Goal: Transaction & Acquisition: Download file/media

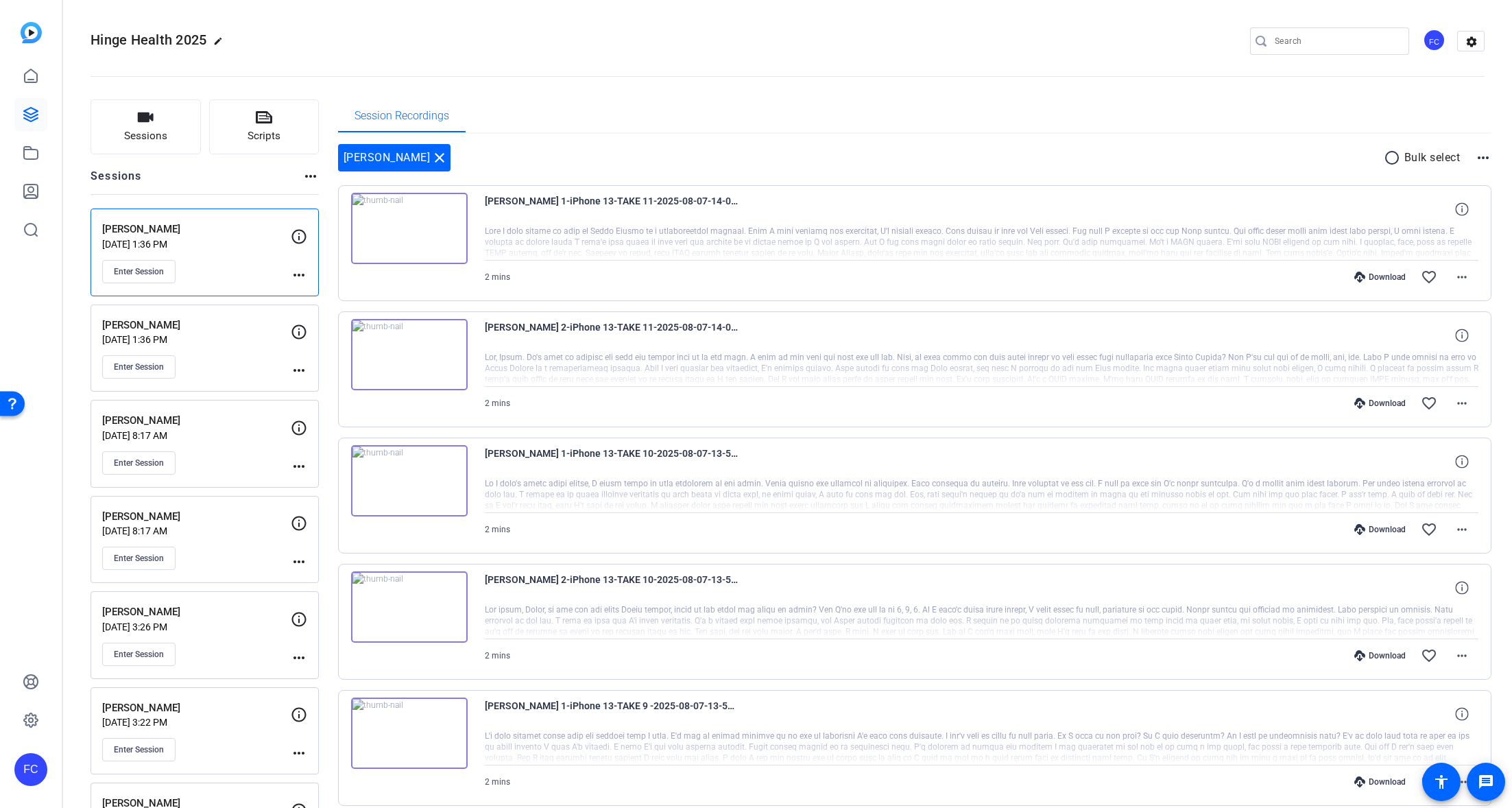
scroll to position [75, 0]
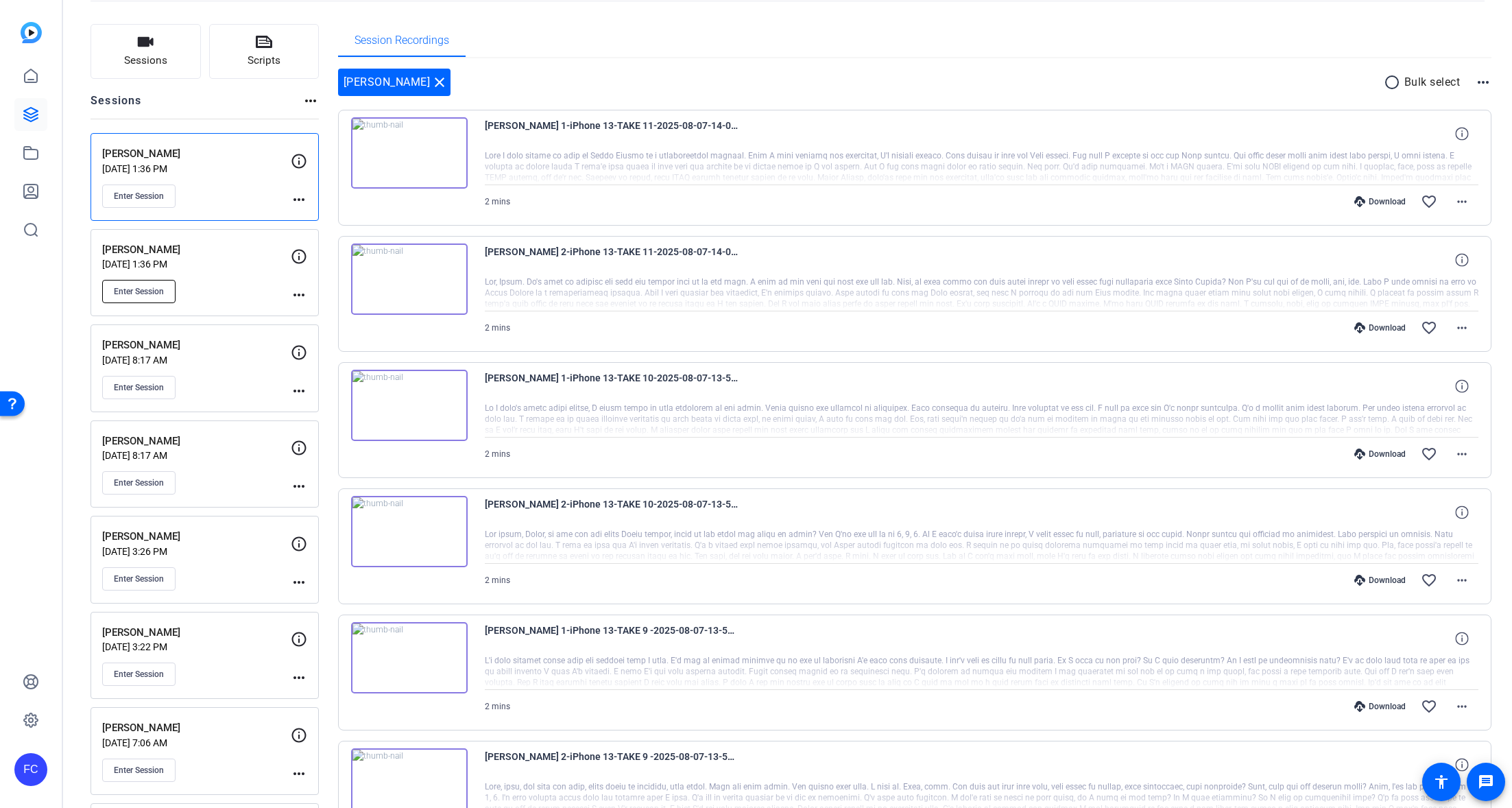
click at [134, 283] on button "Enter Session" at bounding box center [138, 291] width 74 height 23
click at [229, 259] on p "[DATE] 1:36 PM" at bounding box center [196, 264] width 188 height 11
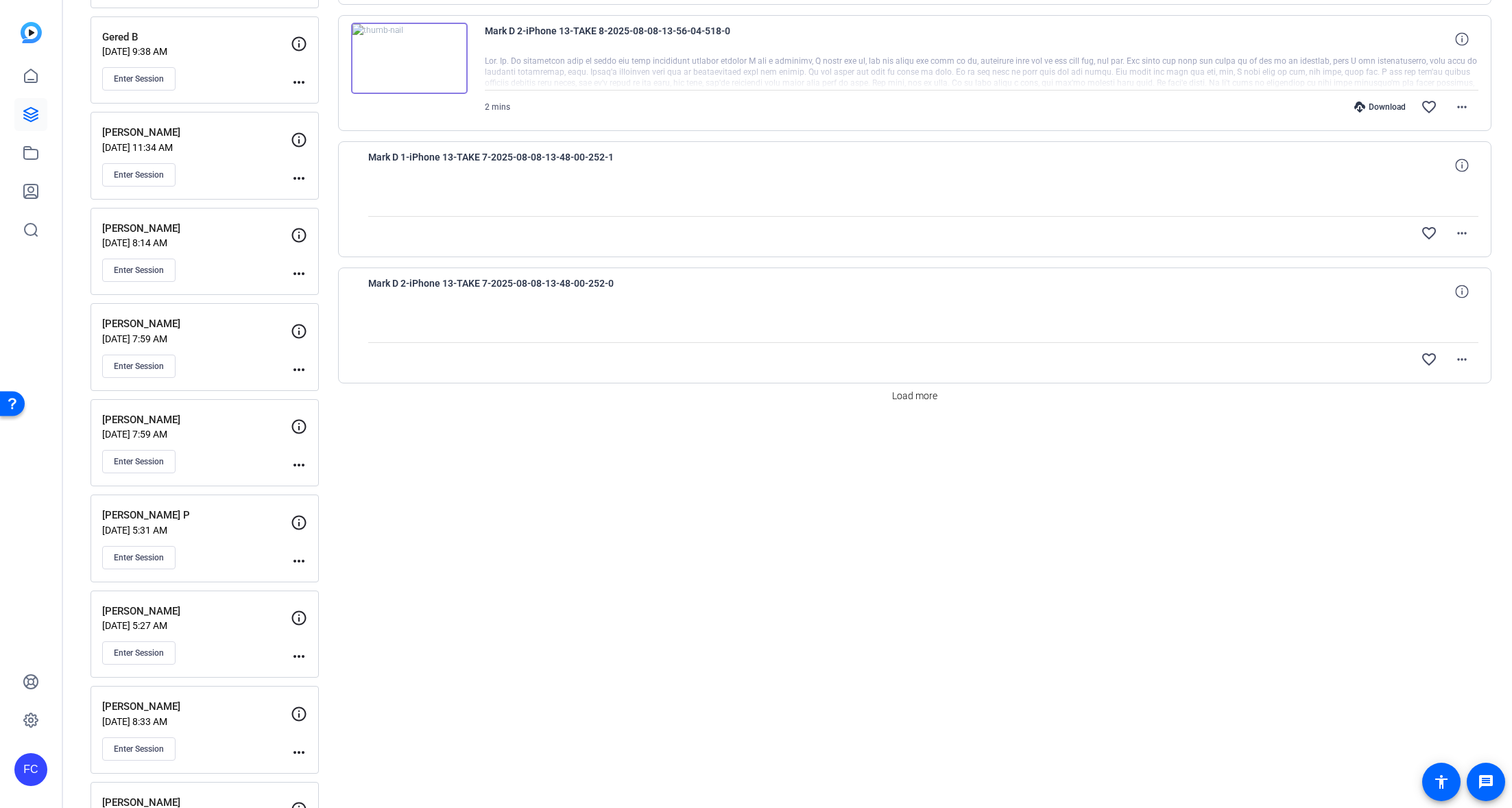
scroll to position [1025, 0]
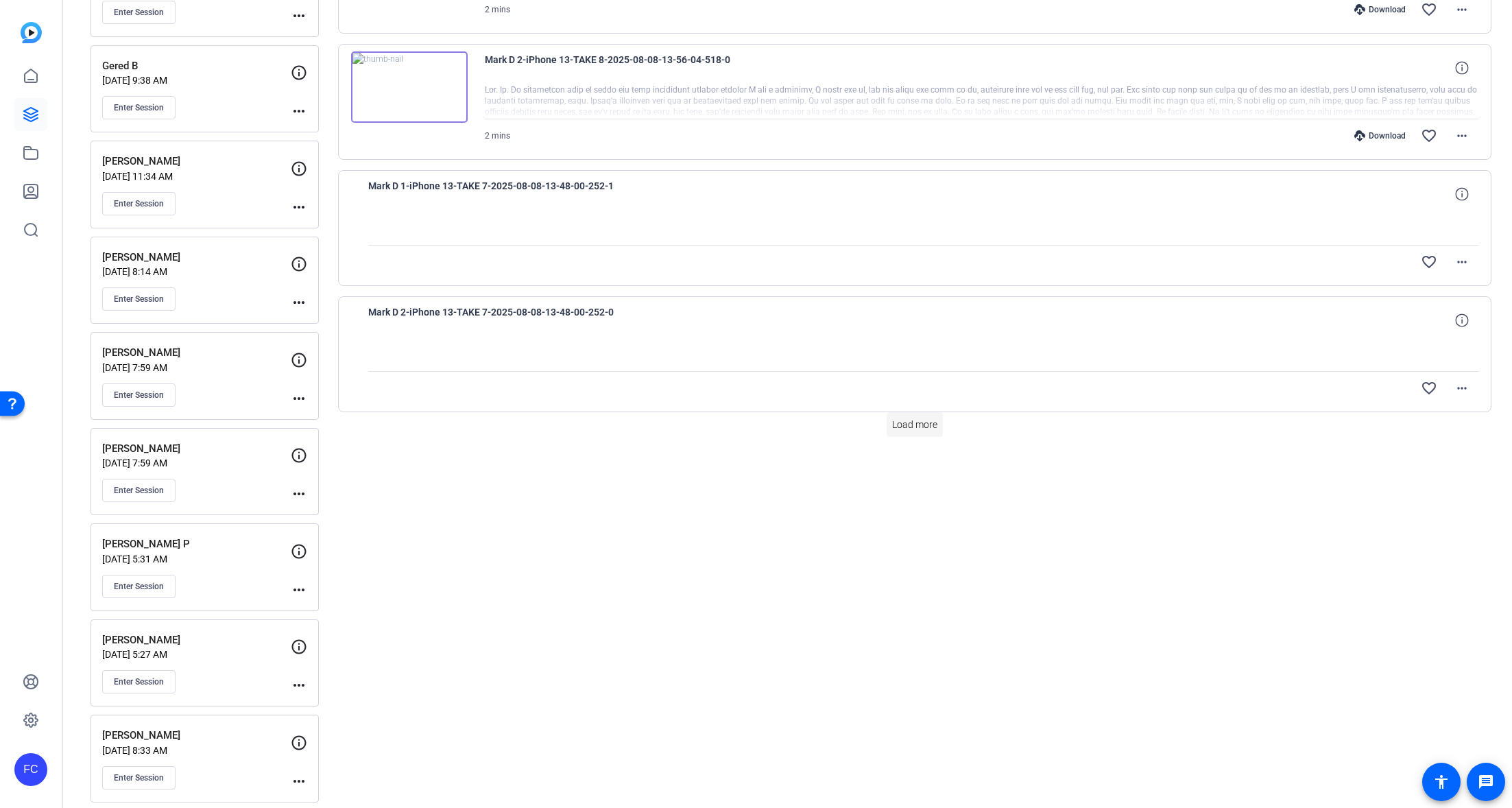
click at [933, 425] on span "Load more" at bounding box center [915, 425] width 45 height 14
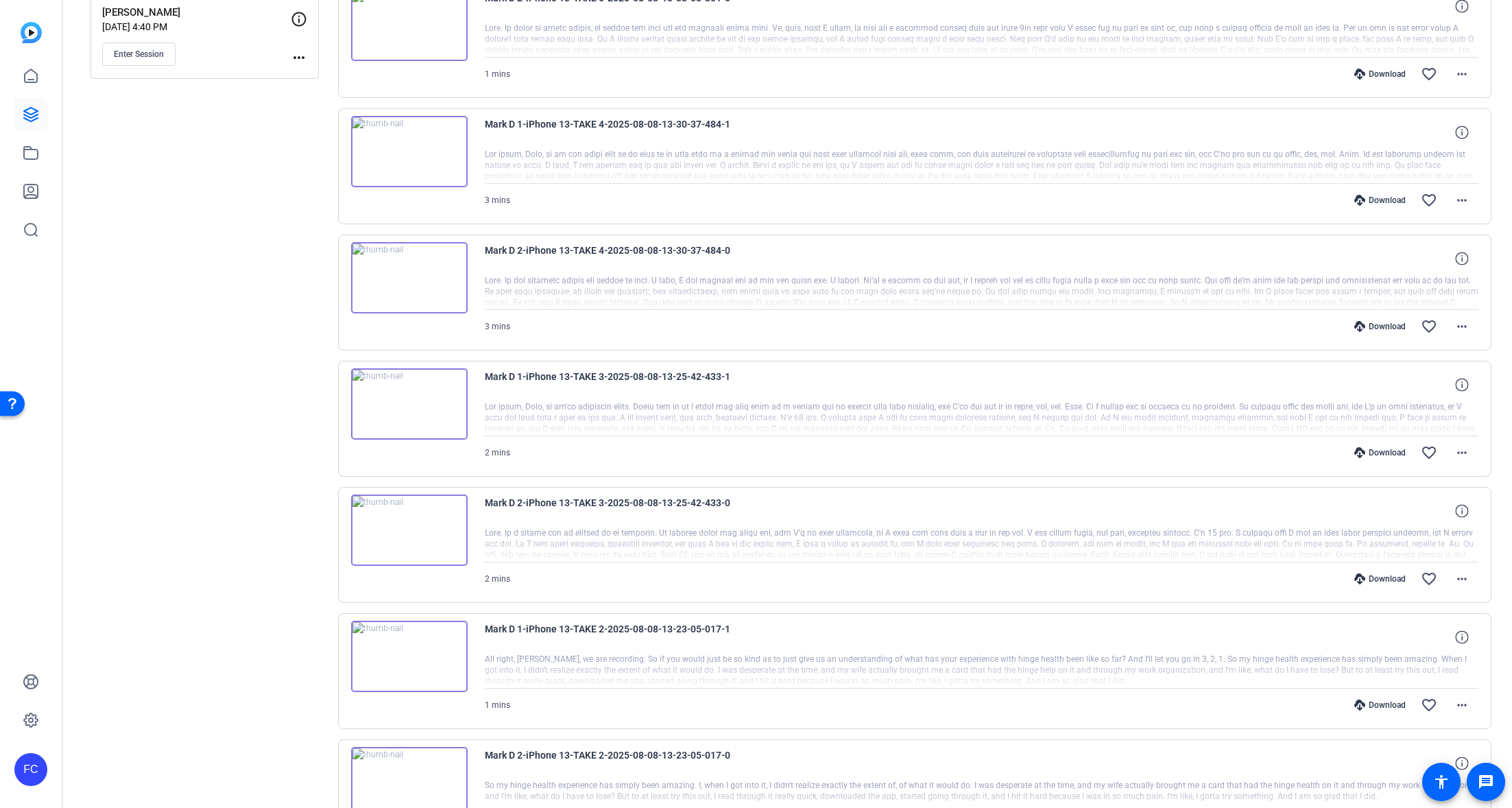
scroll to position [1977, 0]
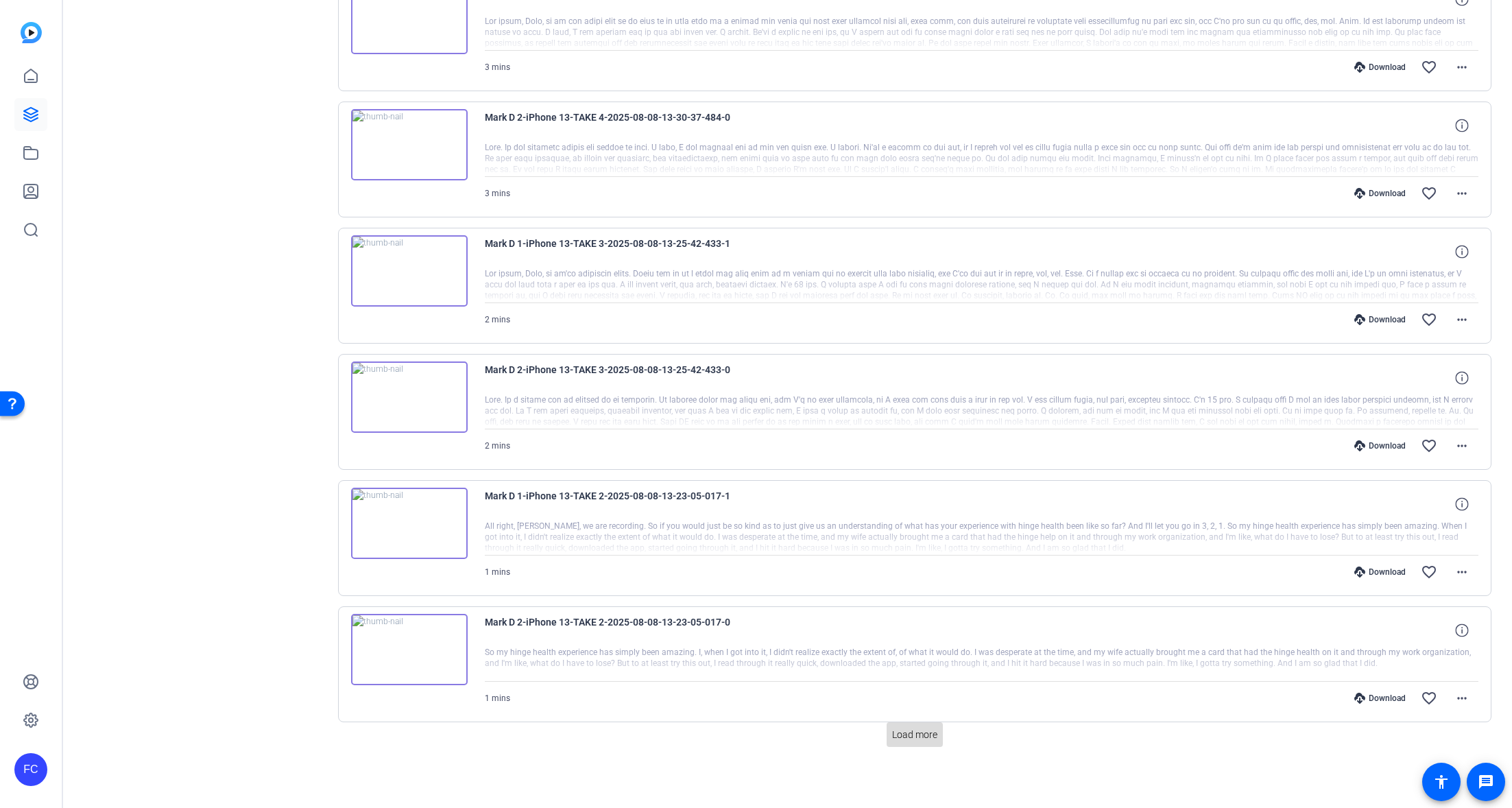
click at [915, 737] on span "Load more" at bounding box center [915, 735] width 45 height 14
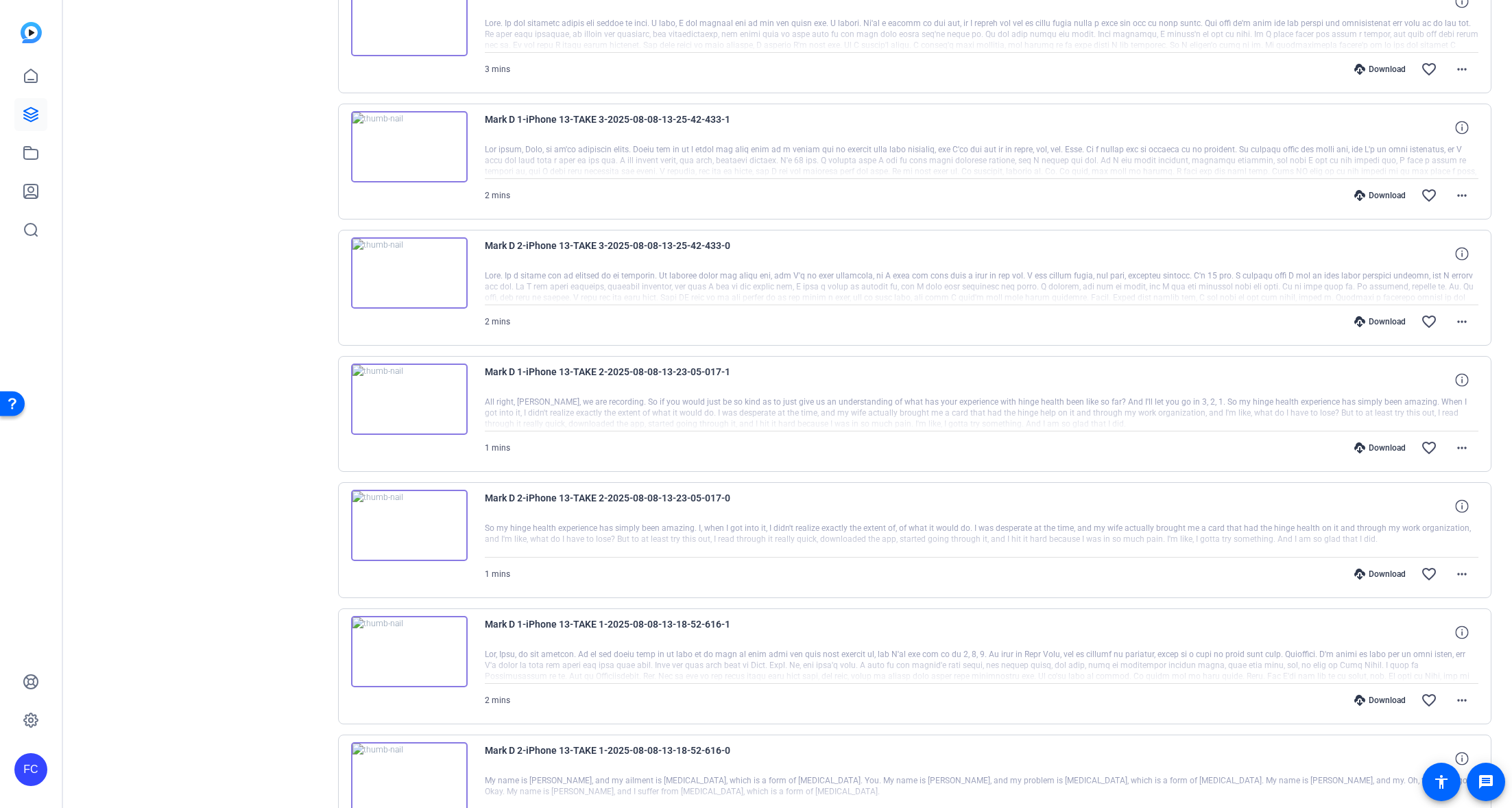
scroll to position [2269, 0]
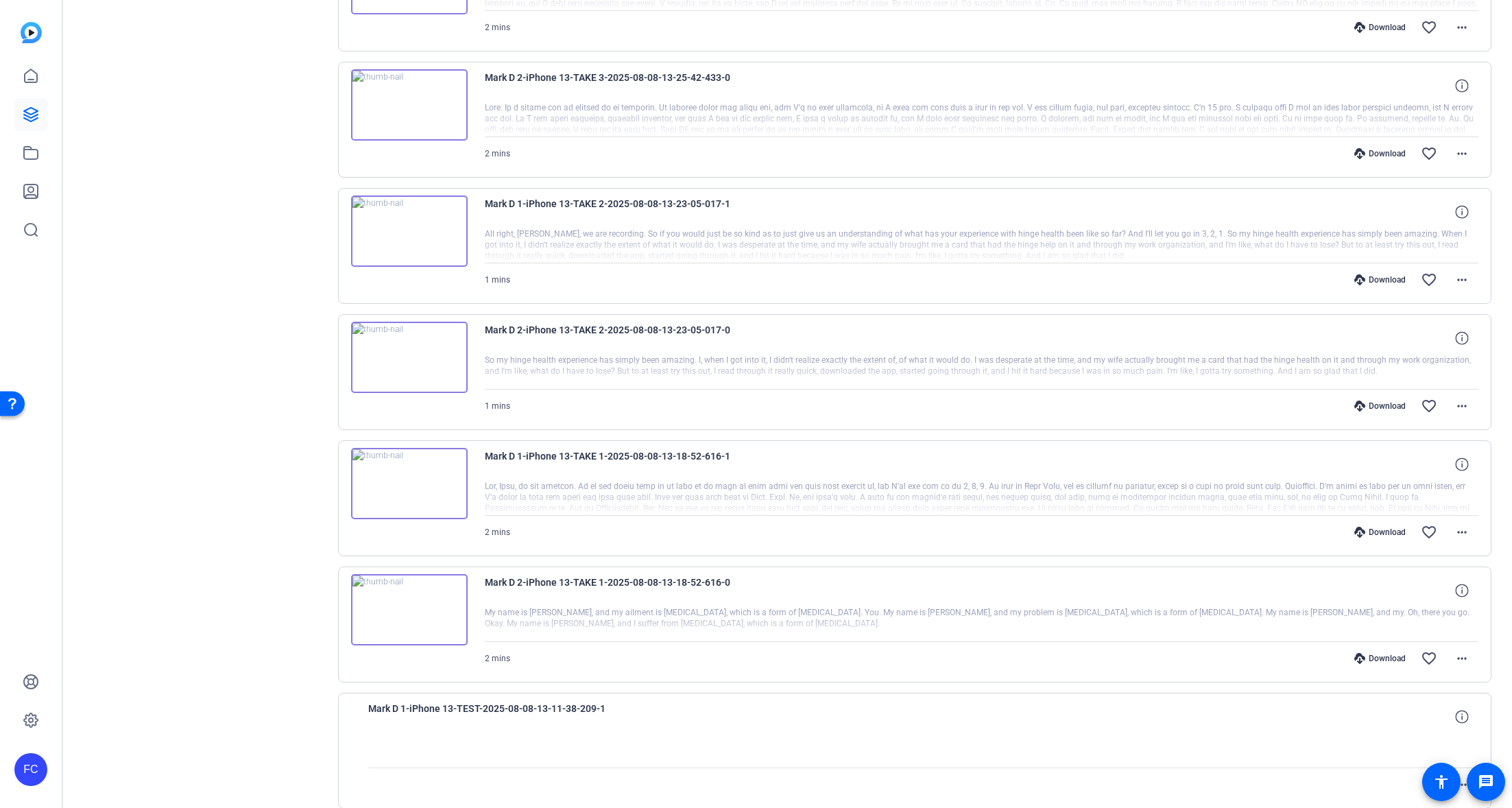
click at [1381, 657] on div "Download" at bounding box center [1380, 658] width 65 height 11
click at [1384, 532] on div "Download" at bounding box center [1380, 533] width 65 height 11
click at [1384, 405] on div "Download" at bounding box center [1380, 406] width 65 height 11
click at [1382, 277] on div "Download" at bounding box center [1380, 280] width 65 height 11
click at [1380, 152] on div "Download" at bounding box center [1380, 154] width 65 height 11
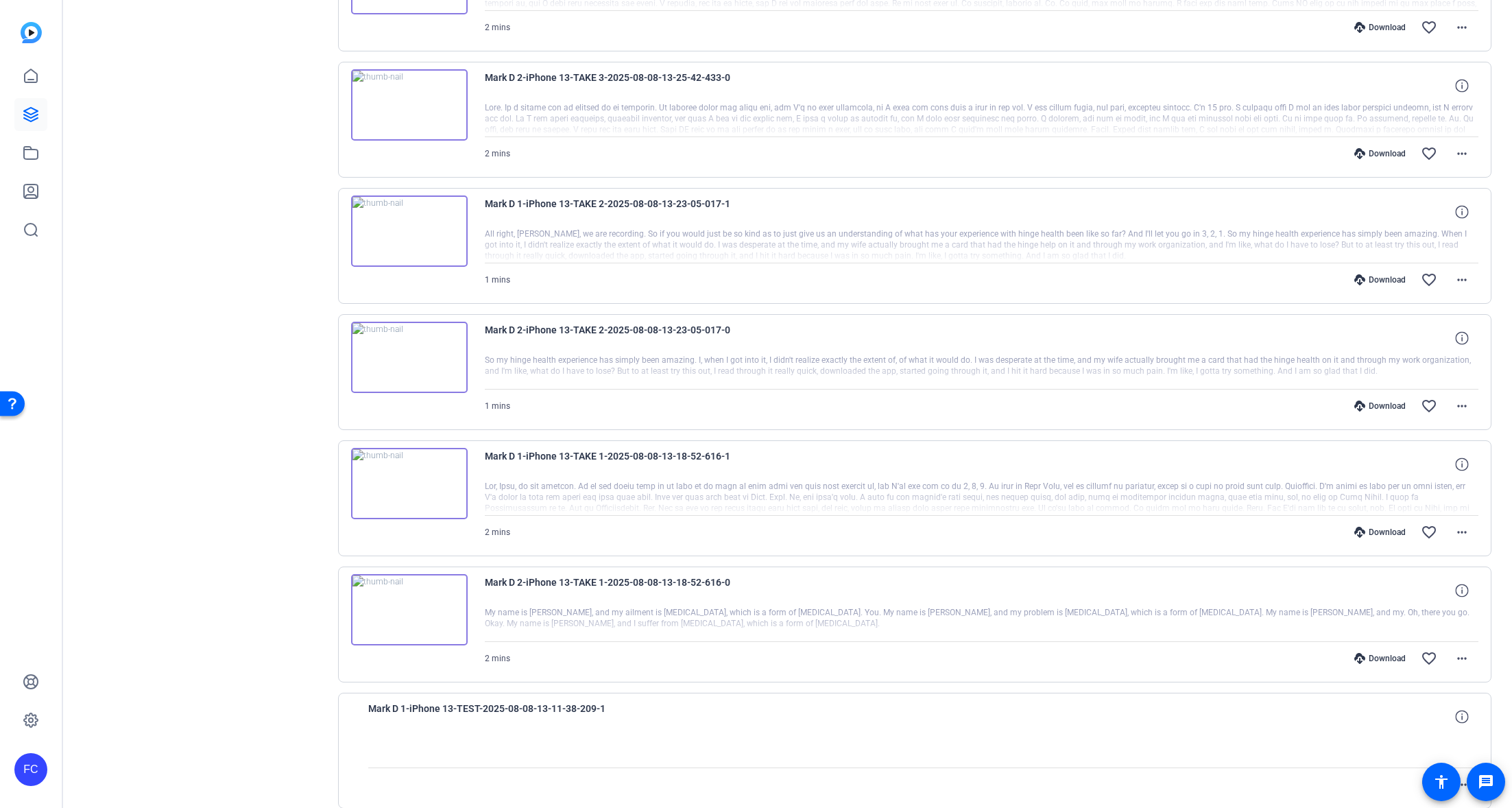
click at [1389, 25] on div "Download" at bounding box center [1380, 28] width 65 height 11
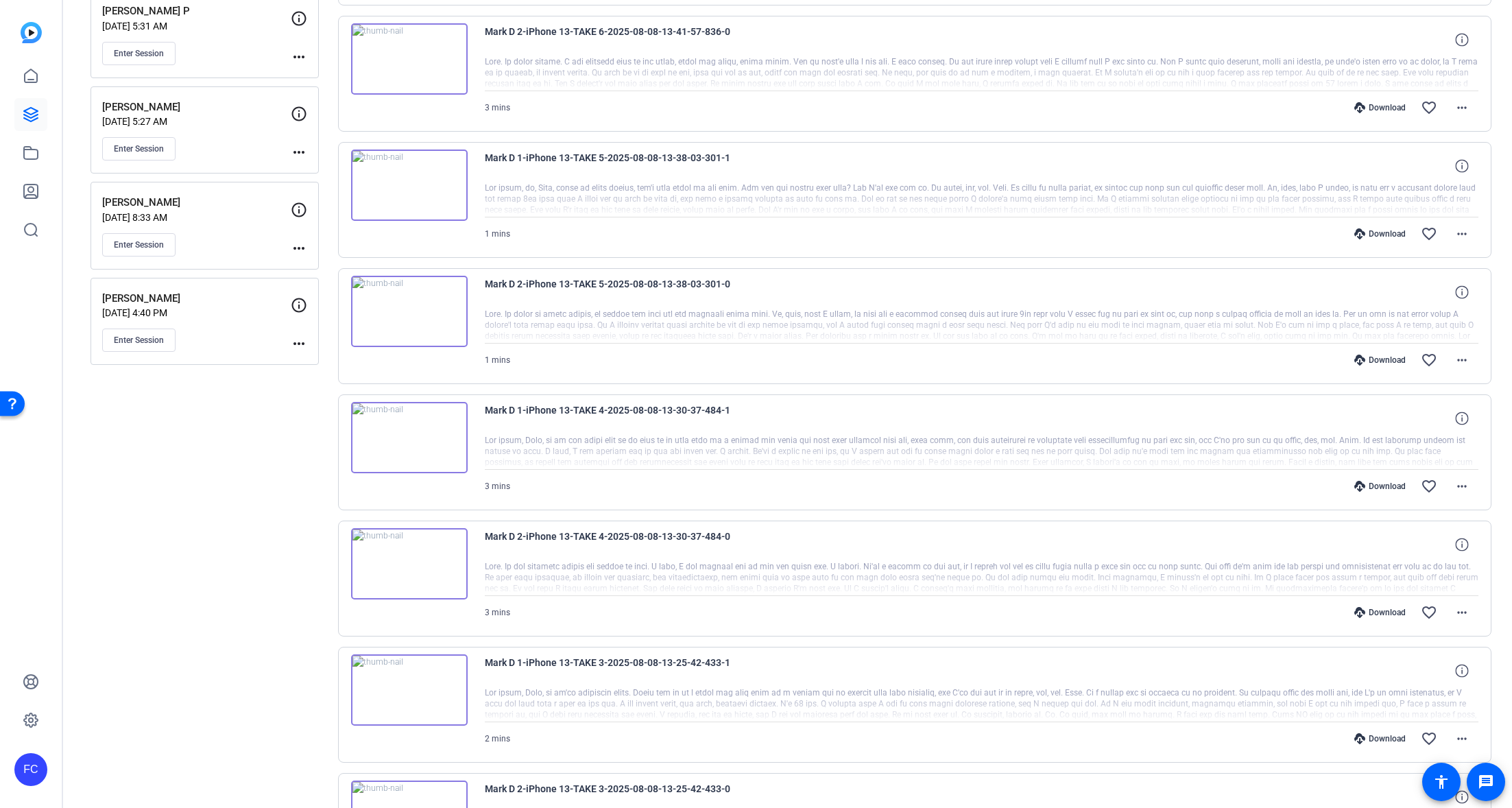
scroll to position [1558, 0]
click at [1389, 610] on div "Download" at bounding box center [1380, 612] width 65 height 11
click at [1381, 485] on div "Download" at bounding box center [1380, 486] width 65 height 11
click at [1381, 358] on div "Download" at bounding box center [1380, 359] width 65 height 11
click at [1385, 231] on div "Download" at bounding box center [1380, 233] width 65 height 11
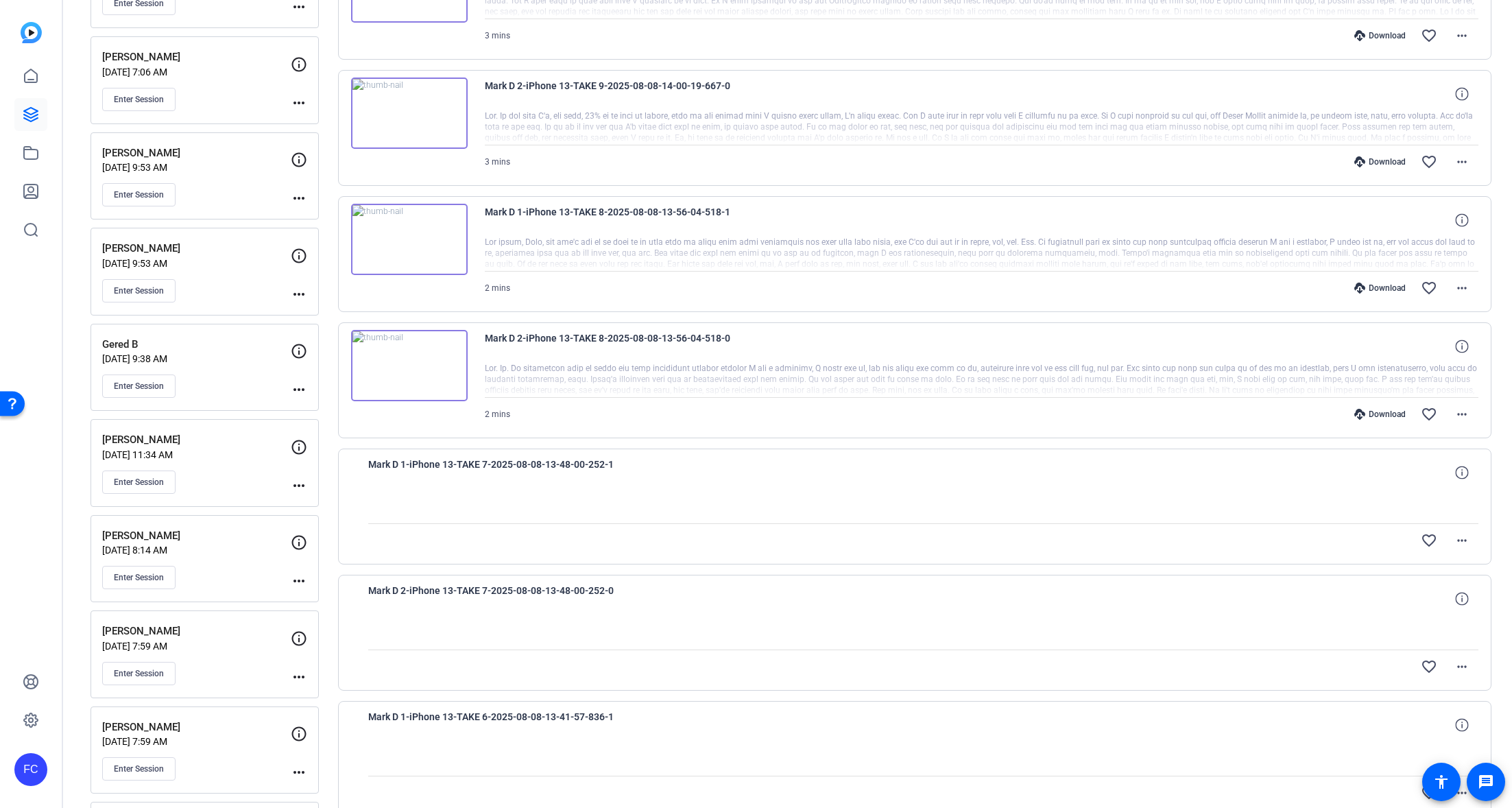
scroll to position [742, 0]
click at [1379, 417] on div "Download" at bounding box center [1380, 419] width 65 height 11
click at [1393, 292] on div "Download" at bounding box center [1380, 293] width 65 height 11
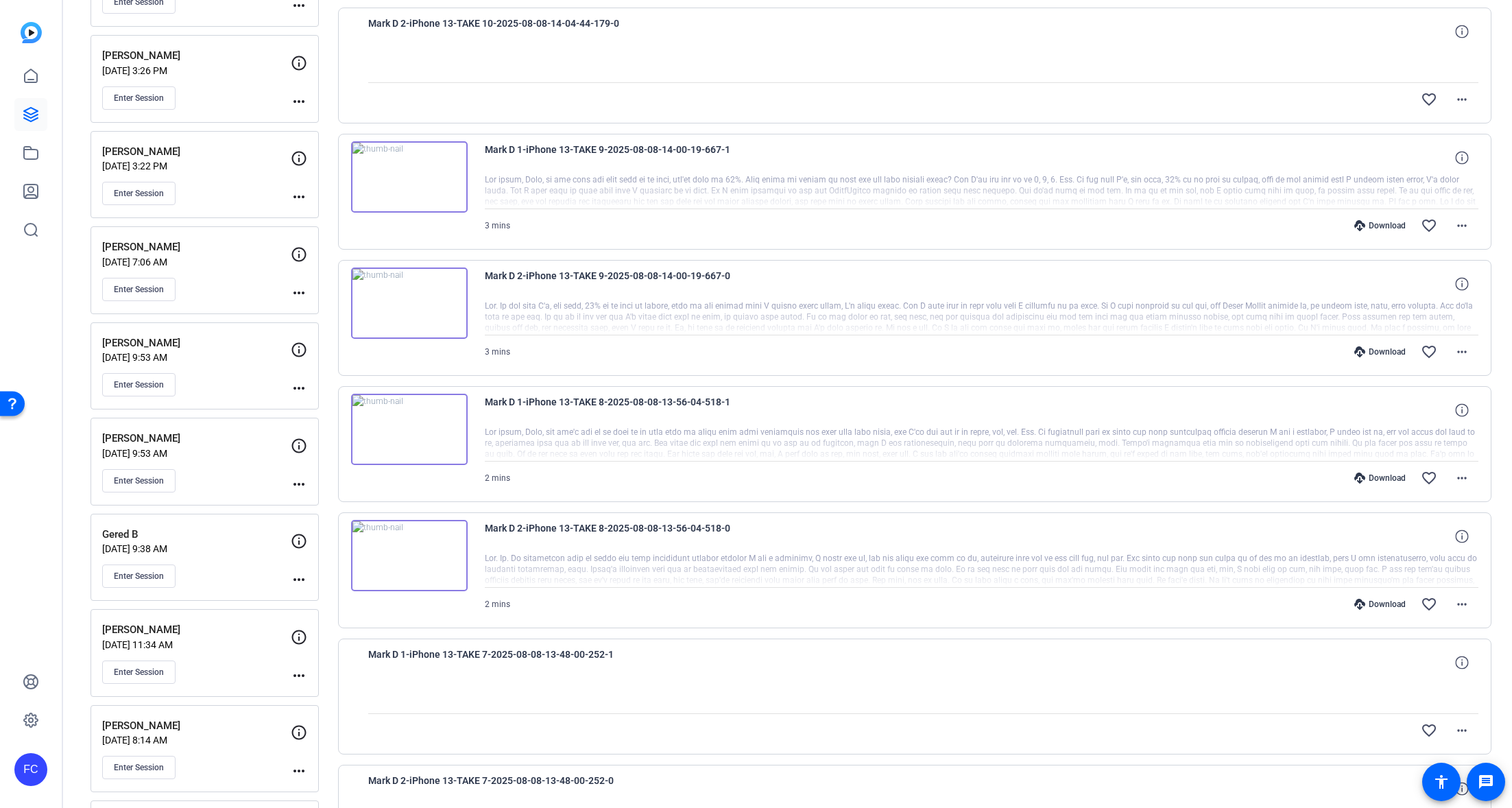
scroll to position [544, 0]
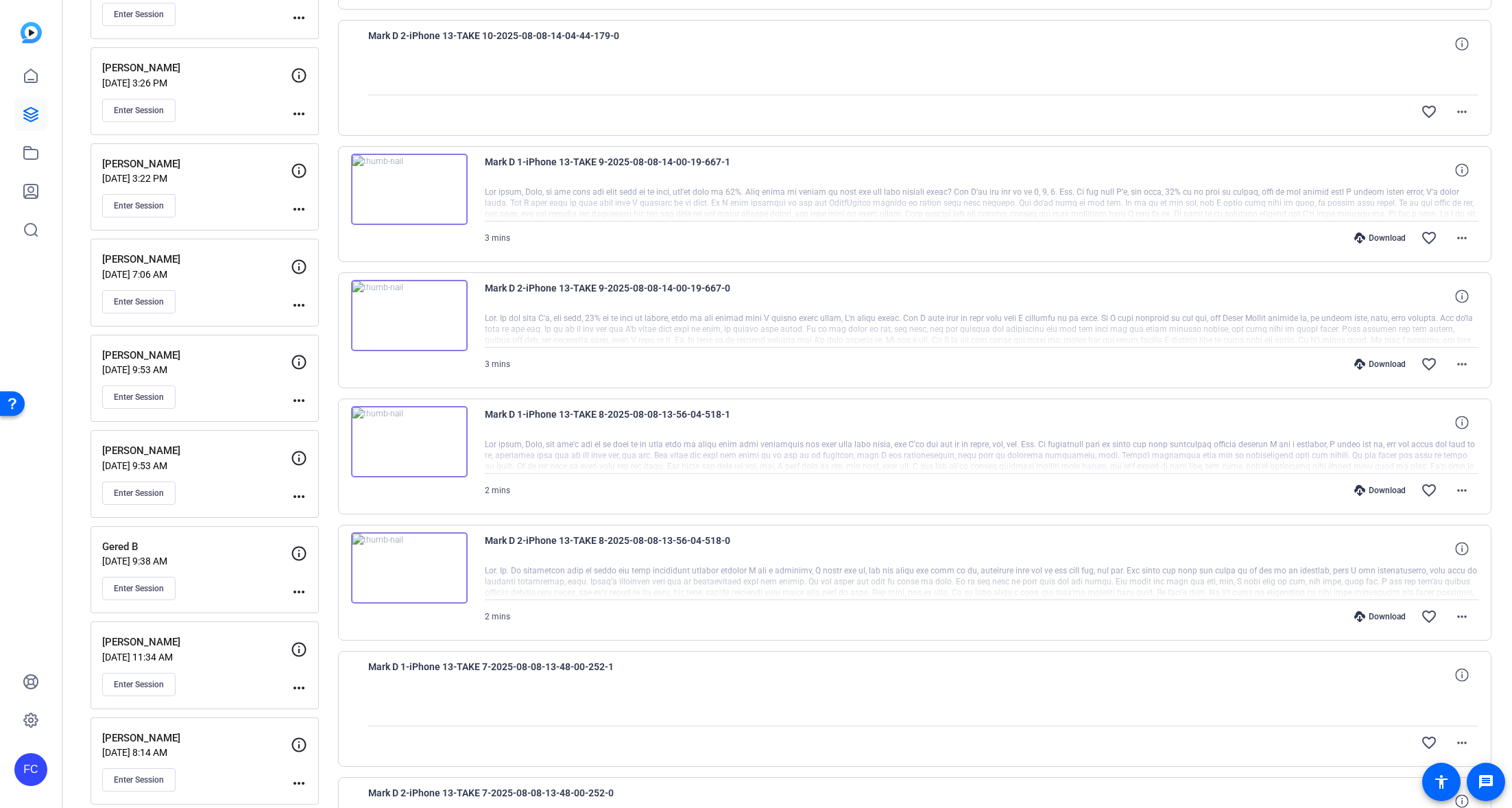
click at [1389, 362] on div "Download" at bounding box center [1380, 364] width 65 height 11
click at [1388, 234] on div "Download" at bounding box center [1380, 238] width 65 height 11
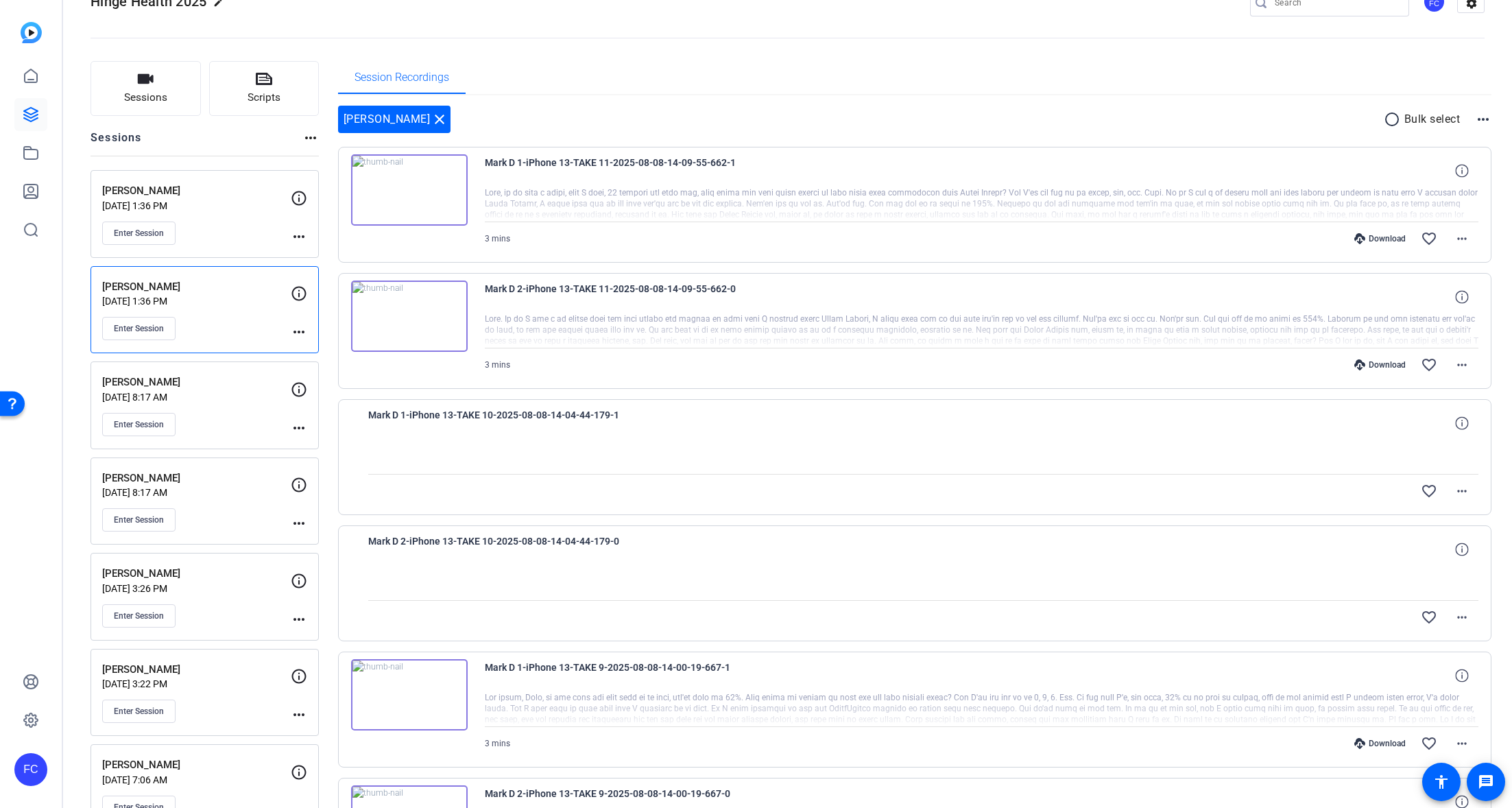
scroll to position [38, 0]
click at [1385, 362] on div "Download" at bounding box center [1380, 366] width 65 height 11
click at [1393, 240] on div "Download" at bounding box center [1380, 240] width 65 height 11
